Goal: Task Accomplishment & Management: Manage account settings

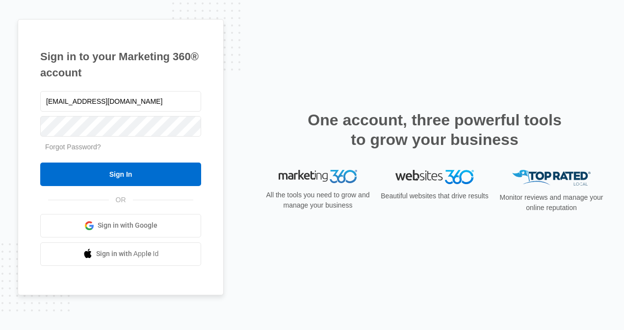
click at [82, 147] on link "Forgot Password?" at bounding box center [73, 147] width 56 height 8
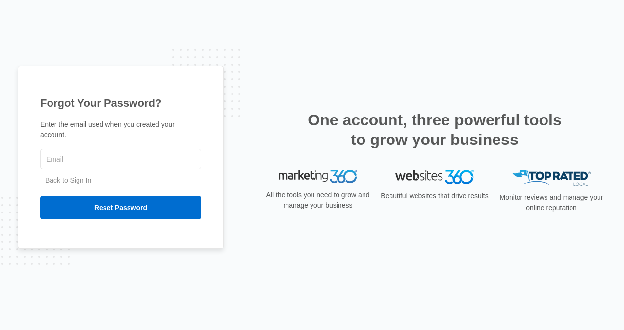
click at [144, 155] on input "text" at bounding box center [120, 159] width 161 height 21
type input "[EMAIL_ADDRESS][DOMAIN_NAME]"
click at [122, 200] on input "Reset Password" at bounding box center [120, 208] width 161 height 24
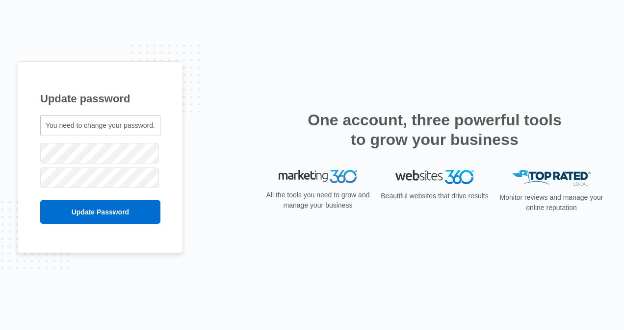
click at [122, 123] on span "You need to change your password." at bounding box center [100, 126] width 109 height 8
click at [111, 212] on input "Update Password" at bounding box center [100, 213] width 120 height 24
